Goal: Navigation & Orientation: Find specific page/section

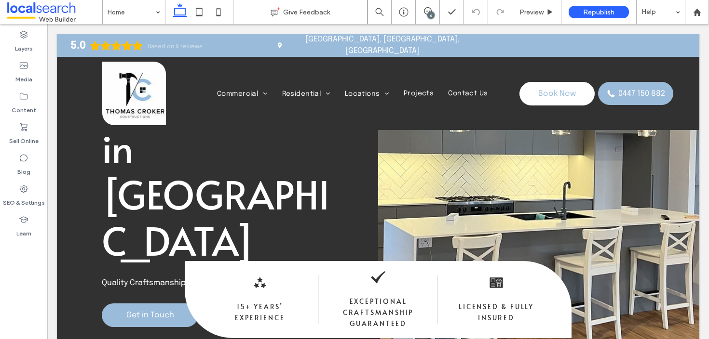
scroll to position [94, 0]
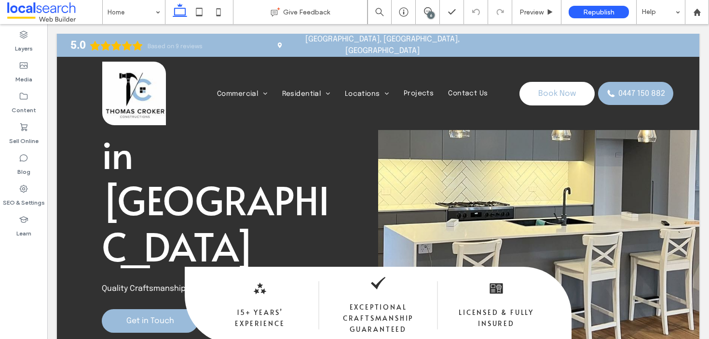
click at [430, 12] on div "6" at bounding box center [430, 15] width 7 height 7
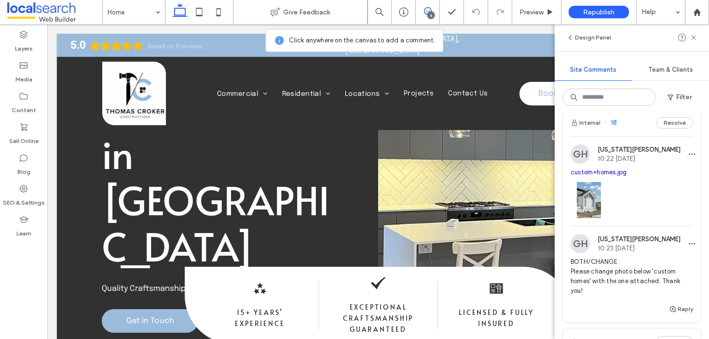
scroll to position [47, 0]
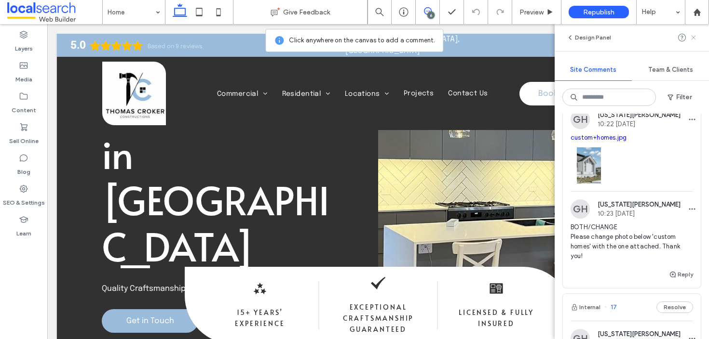
click at [692, 42] on span at bounding box center [693, 38] width 8 height 12
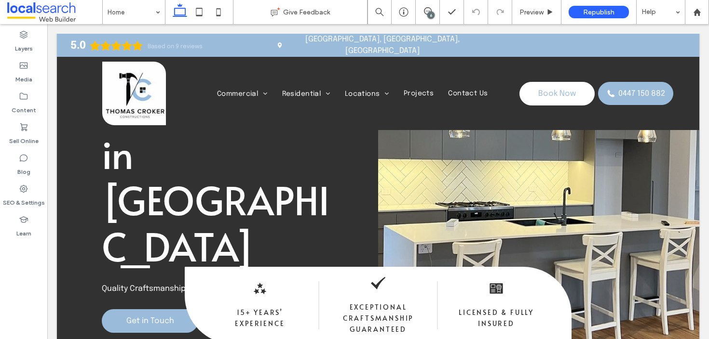
scroll to position [0, 0]
click at [430, 6] on div "6" at bounding box center [428, 12] width 24 height 24
click at [432, 15] on div "6" at bounding box center [430, 15] width 7 height 7
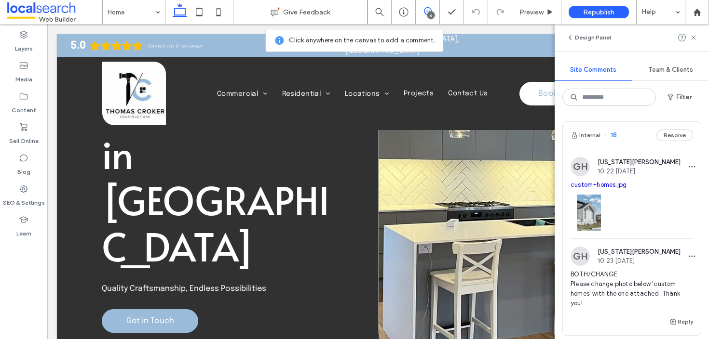
click at [480, 174] on div "Button" at bounding box center [538, 180] width 321 height 482
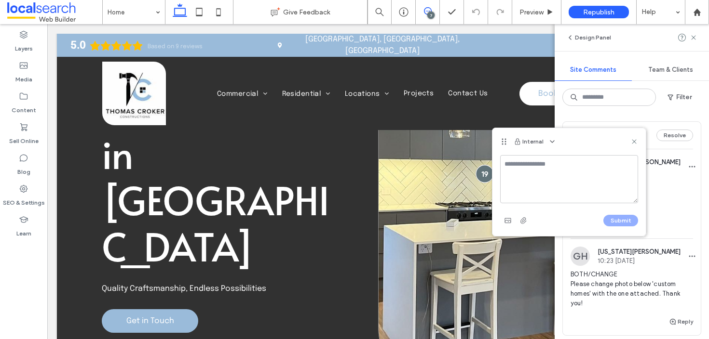
type textarea "*"
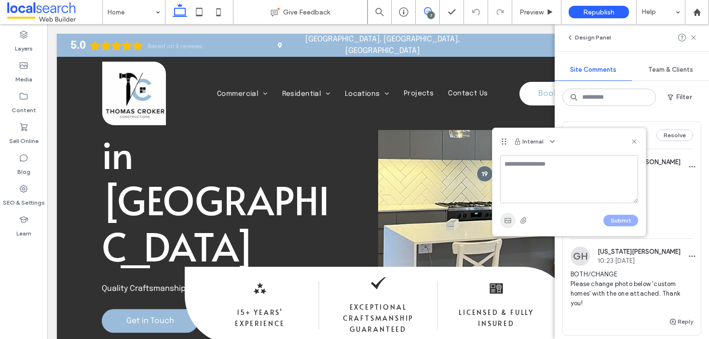
click at [506, 221] on icon "button" at bounding box center [508, 221] width 8 height 8
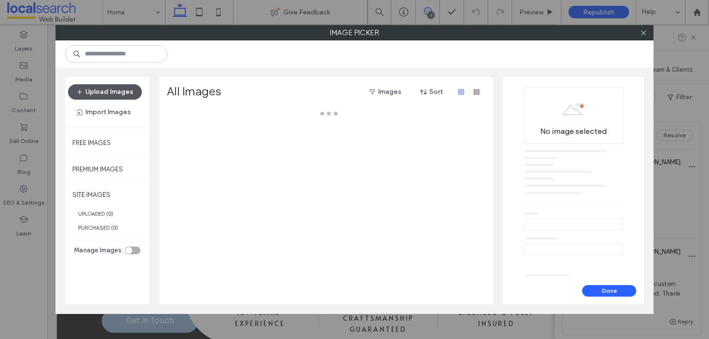
click at [119, 91] on button "Upload Images" at bounding box center [105, 91] width 74 height 15
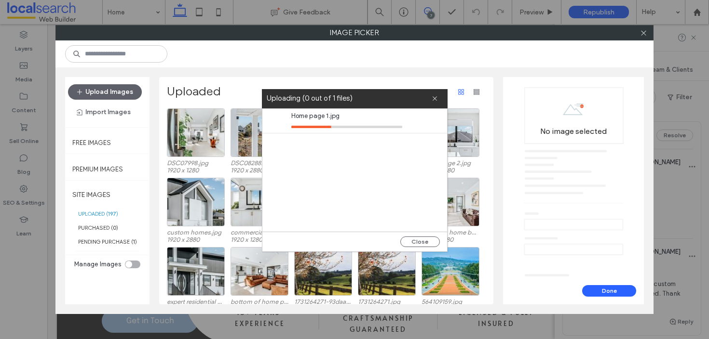
click at [361, 146] on div "Home page 1.jpg" at bounding box center [354, 170] width 185 height 123
click at [640, 34] on icon at bounding box center [643, 32] width 7 height 7
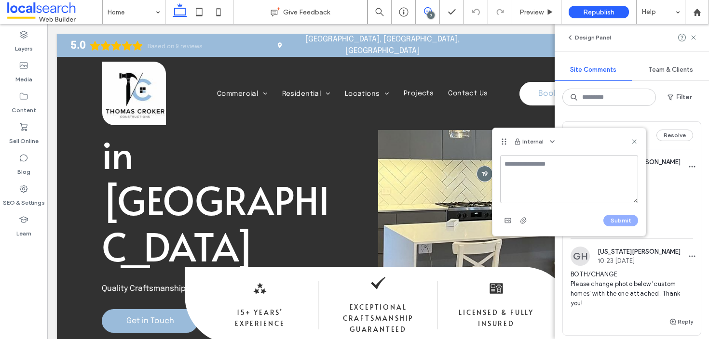
click at [632, 141] on icon at bounding box center [634, 142] width 8 height 8
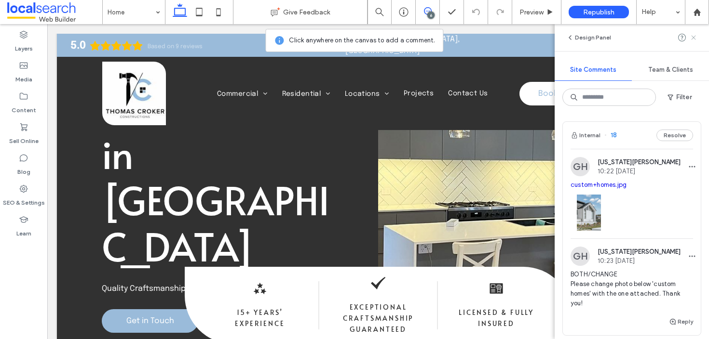
click at [694, 34] on icon at bounding box center [693, 38] width 8 height 8
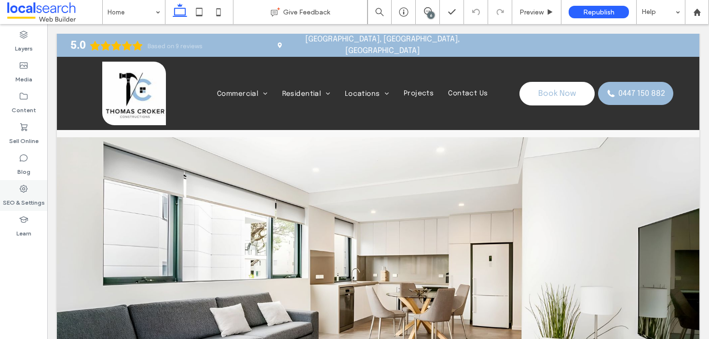
scroll to position [3100, 0]
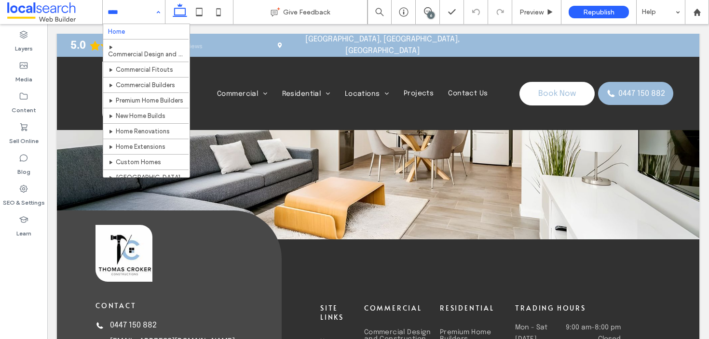
click at [147, 13] on input at bounding box center [132, 12] width 48 height 24
click at [368, 84] on div "Home Commercial Commercial Design and Construction Commercial Fitouts Commercia…" at bounding box center [352, 94] width 334 height 64
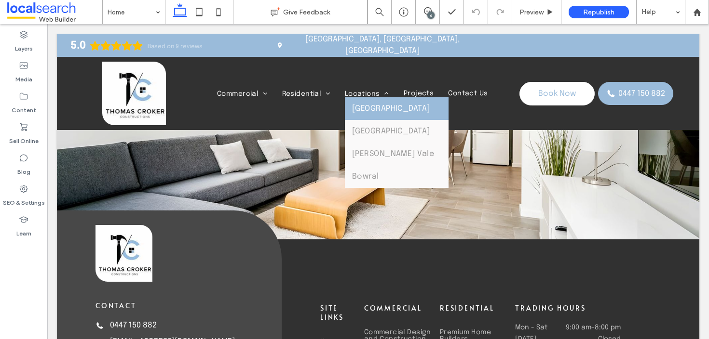
click at [359, 90] on li "Locations [GEOGRAPHIC_DATA] [GEOGRAPHIC_DATA] [PERSON_NAME][GEOGRAPHIC_DATA] [G…" at bounding box center [366, 93] width 59 height 7
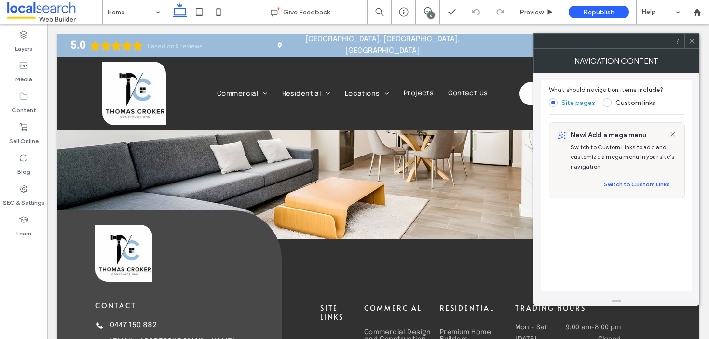
click at [692, 40] on icon at bounding box center [691, 41] width 7 height 7
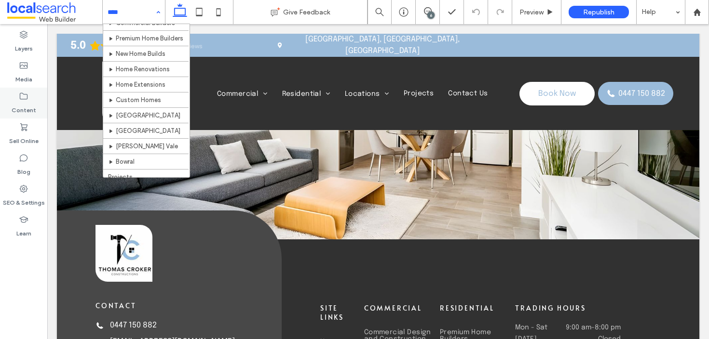
scroll to position [62, 0]
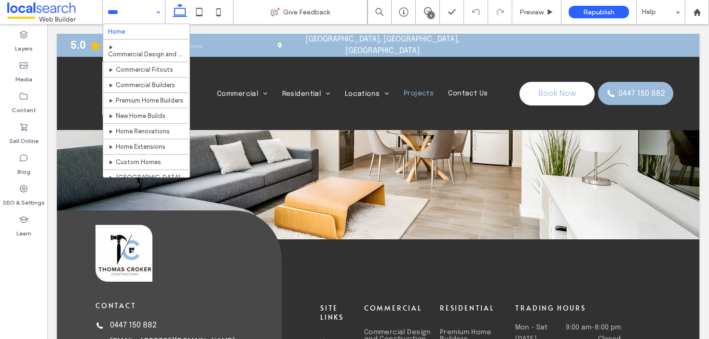
click at [407, 92] on span "Projects" at bounding box center [418, 93] width 30 height 7
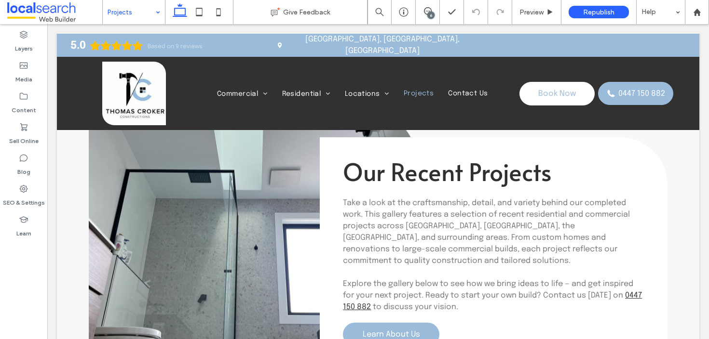
scroll to position [1611, 0]
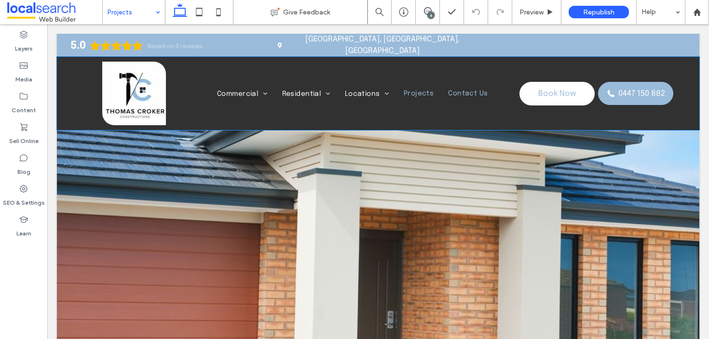
click at [448, 90] on span "Contact Us" at bounding box center [468, 93] width 40 height 7
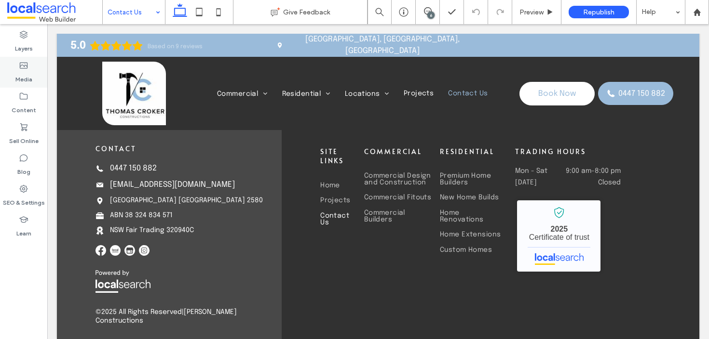
click at [27, 63] on use at bounding box center [24, 66] width 8 height 6
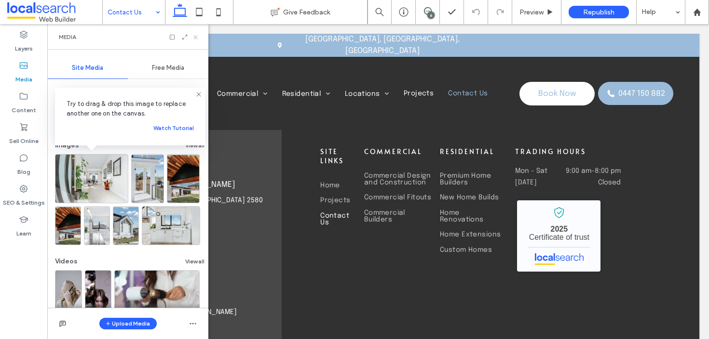
click at [196, 37] on use at bounding box center [195, 37] width 4 height 4
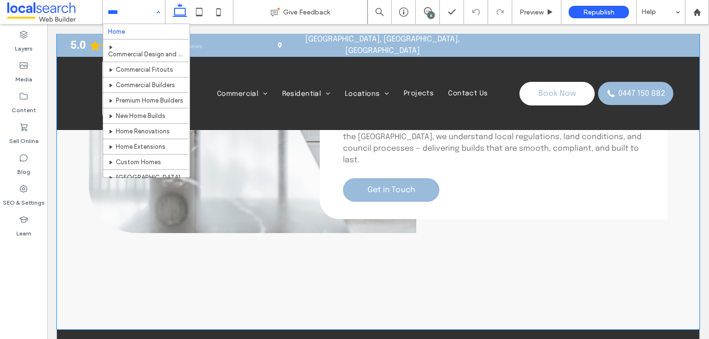
scroll to position [929, 0]
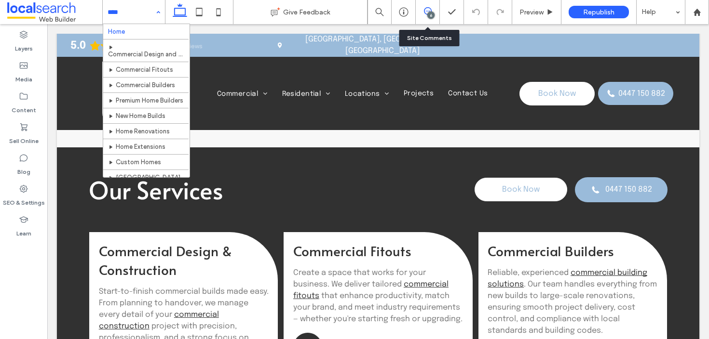
click at [425, 9] on icon at bounding box center [428, 11] width 8 height 8
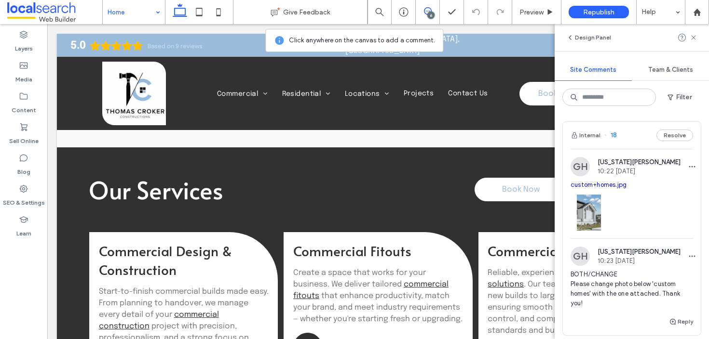
click at [633, 167] on div "[US_STATE][PERSON_NAME] 10:22 [DATE]" at bounding box center [638, 167] width 83 height 16
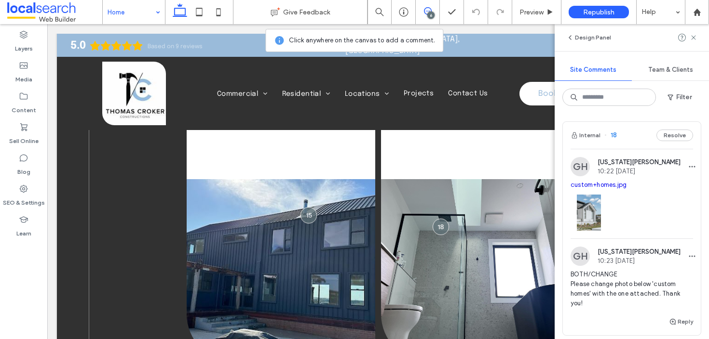
scroll to position [1907, 0]
click at [669, 137] on button "Resolve" at bounding box center [674, 136] width 37 height 12
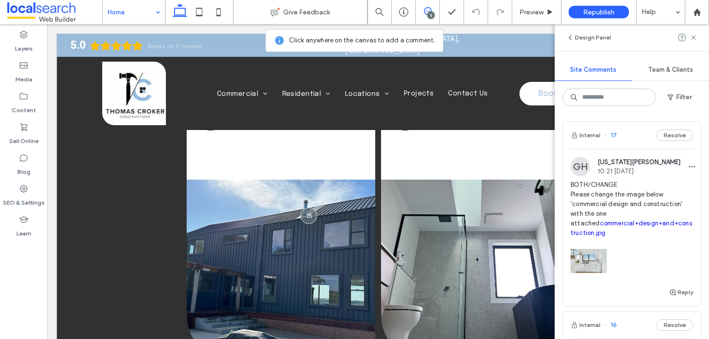
click at [616, 157] on div "GH [US_STATE][PERSON_NAME] 10:21 [DATE]" at bounding box center [625, 166] width 110 height 19
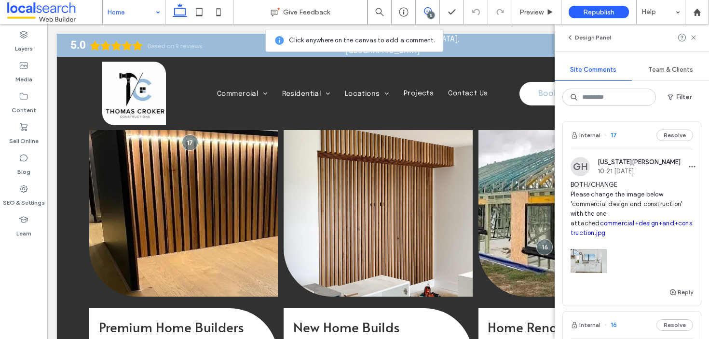
scroll to position [1225, 0]
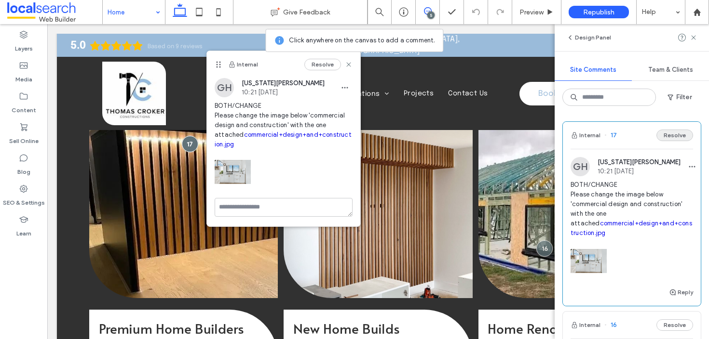
click at [659, 138] on button "Resolve" at bounding box center [674, 136] width 37 height 12
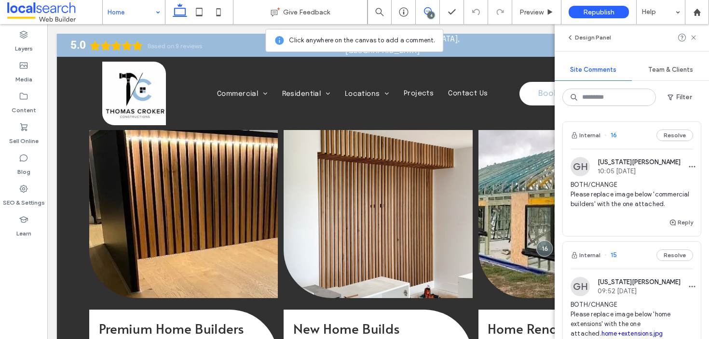
click at [659, 138] on button "Resolve" at bounding box center [674, 136] width 37 height 12
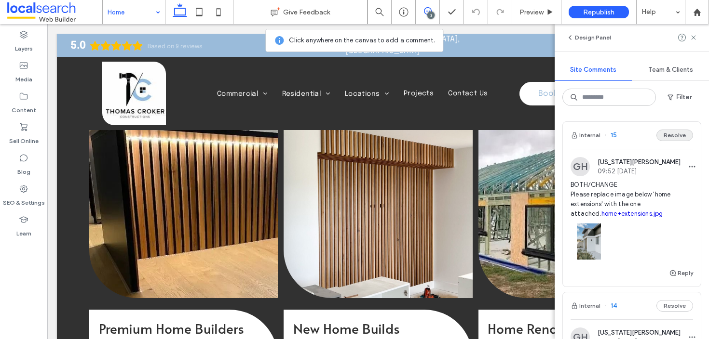
click at [666, 131] on button "Resolve" at bounding box center [674, 136] width 37 height 12
click at [664, 137] on button "Resolve" at bounding box center [674, 136] width 37 height 12
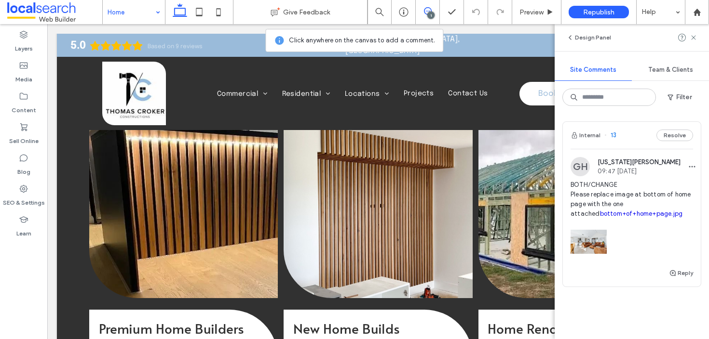
click at [637, 147] on div "Internal 13 Resolve" at bounding box center [632, 135] width 138 height 27
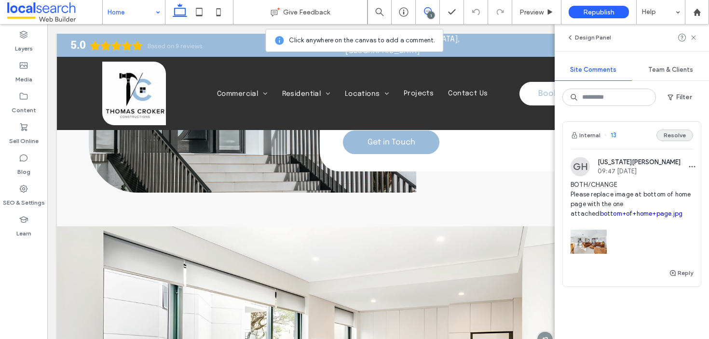
click at [668, 134] on button "Resolve" at bounding box center [674, 136] width 37 height 12
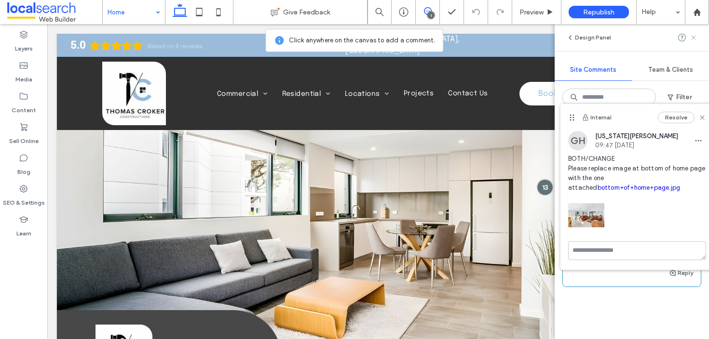
click at [690, 36] on icon at bounding box center [693, 38] width 8 height 8
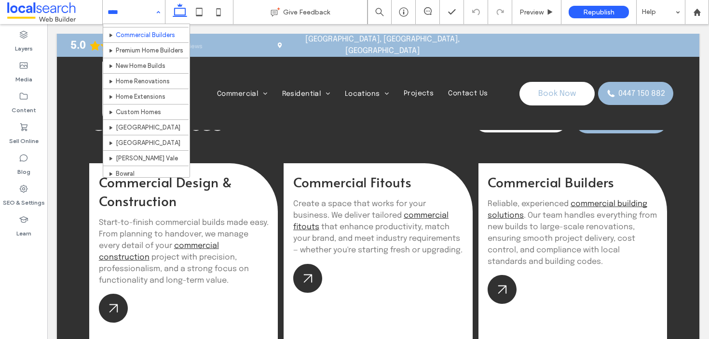
scroll to position [32, 0]
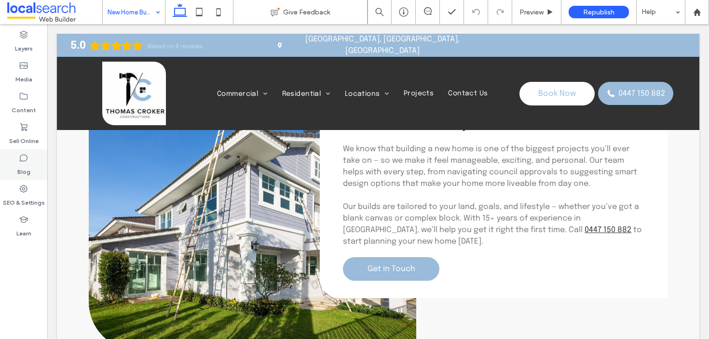
scroll to position [1778, 0]
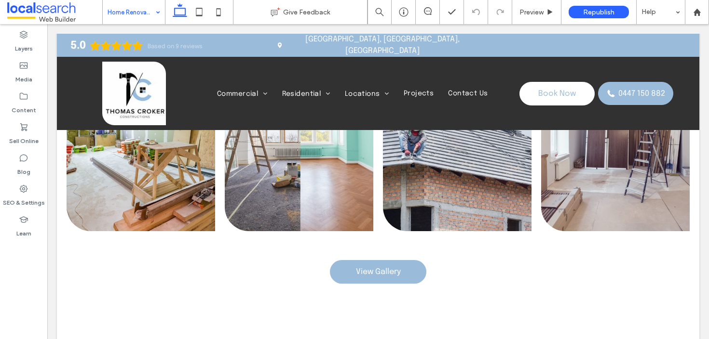
scroll to position [1437, 0]
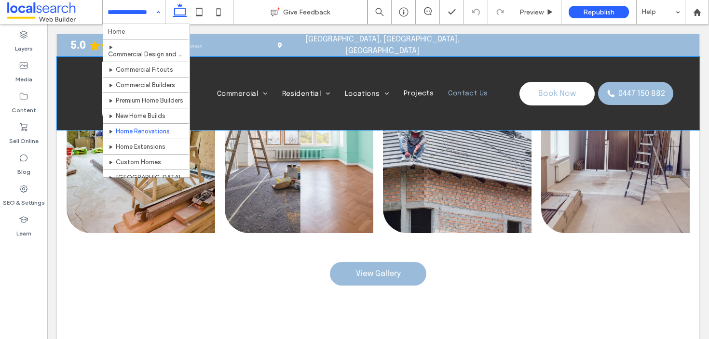
click at [461, 90] on span "Contact Us" at bounding box center [468, 93] width 40 height 7
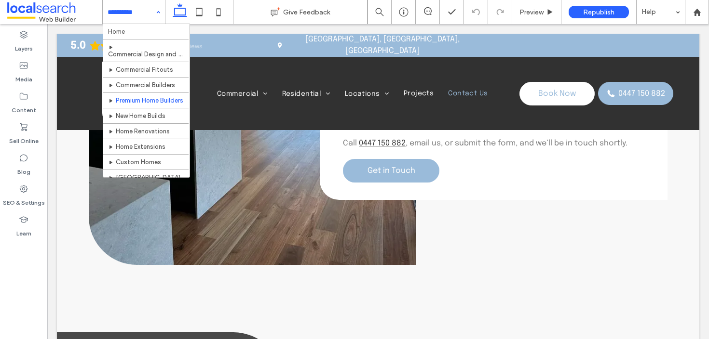
scroll to position [15, 0]
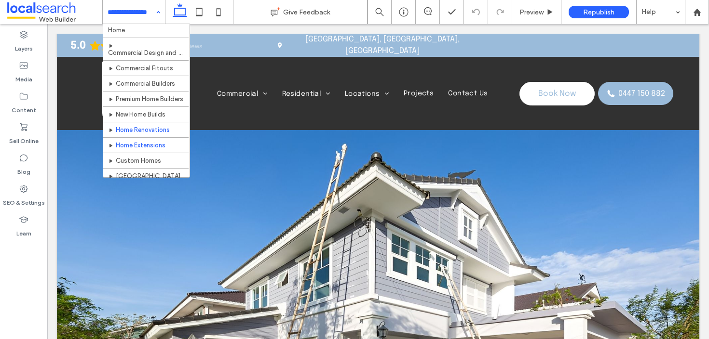
scroll to position [2, 0]
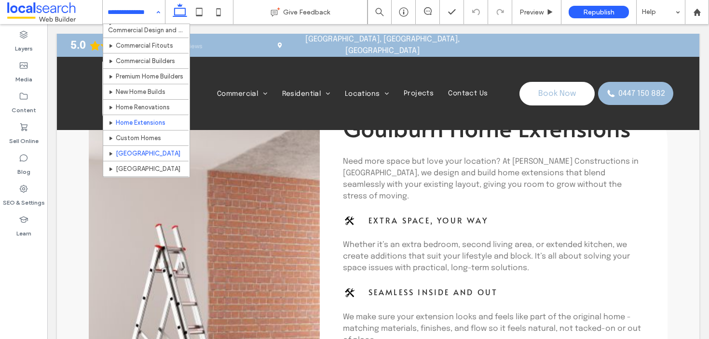
scroll to position [35, 0]
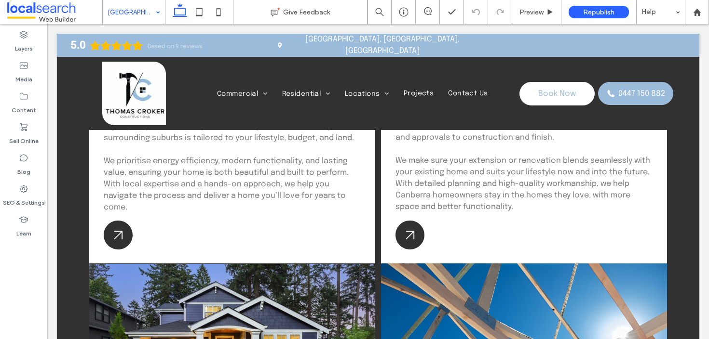
scroll to position [2006, 0]
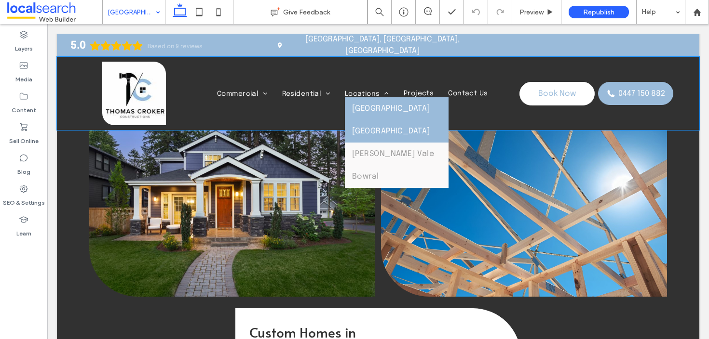
click at [377, 127] on span "[GEOGRAPHIC_DATA]" at bounding box center [391, 131] width 78 height 8
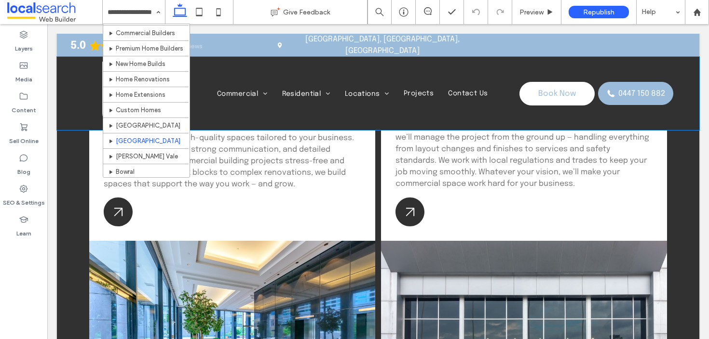
scroll to position [99, 0]
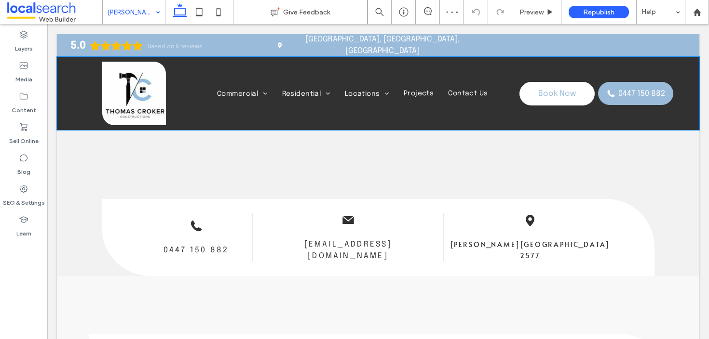
scroll to position [455, 0]
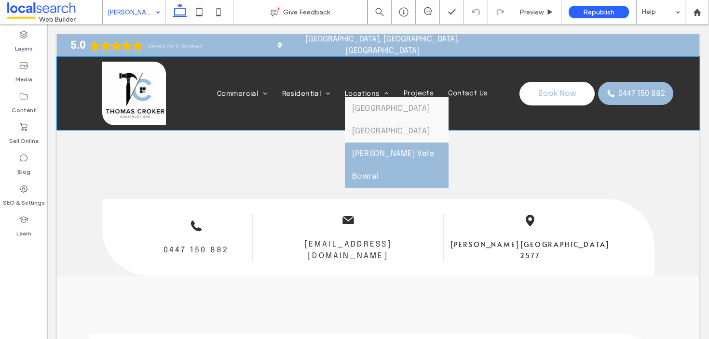
click at [385, 165] on link "Bowral" at bounding box center [397, 176] width 104 height 23
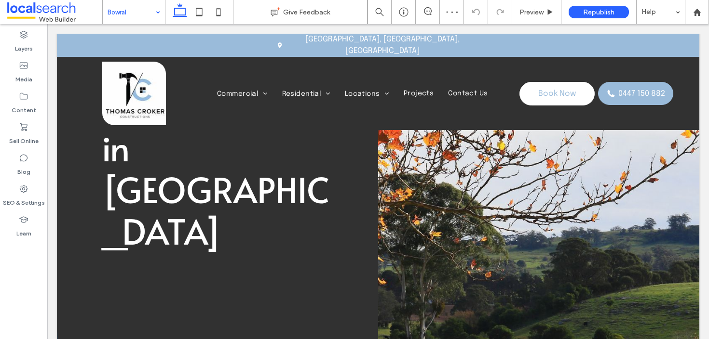
scroll to position [152, 0]
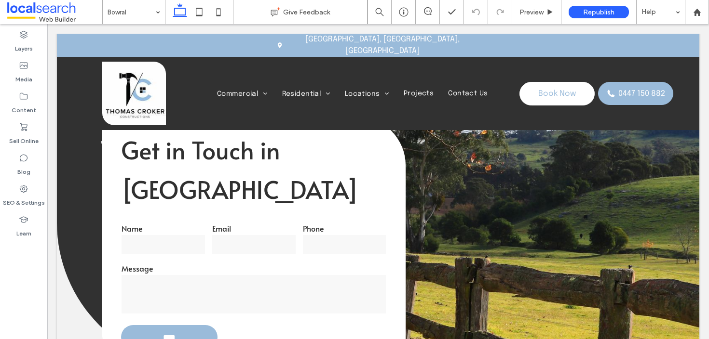
click at [383, 118] on link "[GEOGRAPHIC_DATA]" at bounding box center [397, 126] width 104 height 23
click at [365, 88] on div at bounding box center [354, 169] width 709 height 339
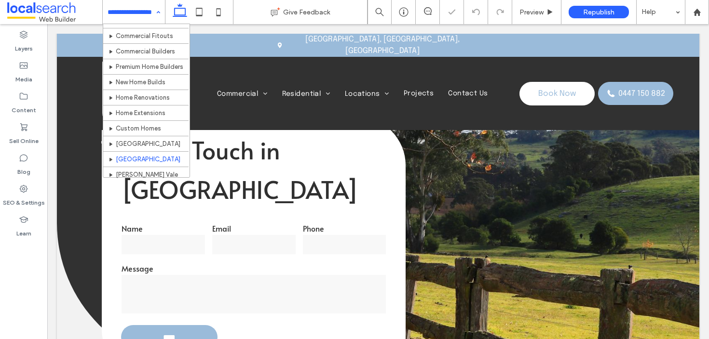
scroll to position [99, 0]
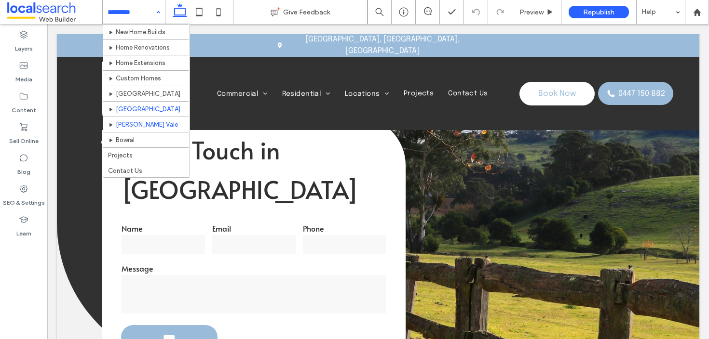
scroll to position [99, 0]
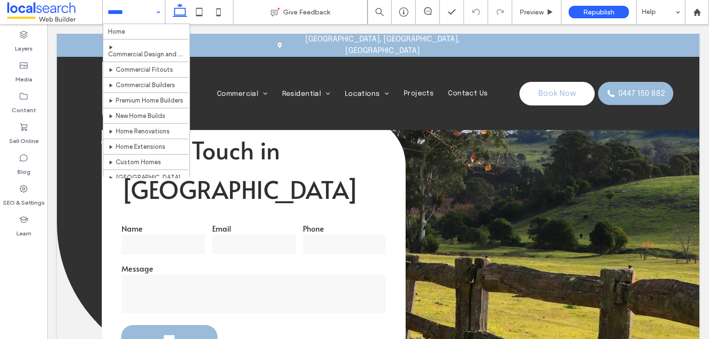
scroll to position [99, 0]
